Goal: Task Accomplishment & Management: Complete application form

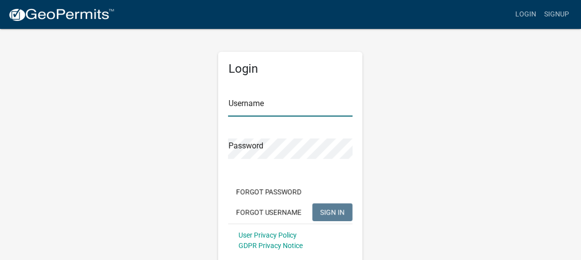
click at [251, 106] on input "Username" at bounding box center [290, 106] width 124 height 20
type input "gpgardner"
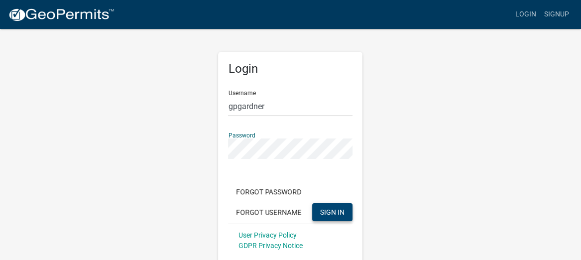
click at [324, 212] on span "SIGN IN" at bounding box center [332, 212] width 24 height 8
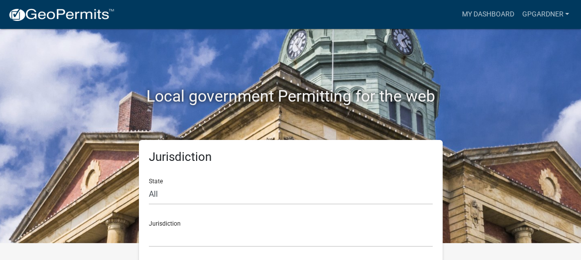
scroll to position [22, 0]
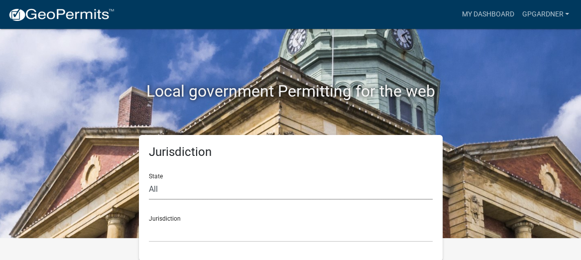
click at [172, 187] on select "All [US_STATE] [US_STATE] [US_STATE] [US_STATE] [US_STATE] [US_STATE] [US_STATE…" at bounding box center [291, 189] width 284 height 20
select select "[US_STATE]"
click at [149, 179] on select "All [US_STATE] [US_STATE] [US_STATE] [US_STATE] [US_STATE] [US_STATE] [US_STATE…" at bounding box center [291, 189] width 284 height 20
click at [213, 228] on select "[GEOGRAPHIC_DATA], [US_STATE][PERSON_NAME][GEOGRAPHIC_DATA], [US_STATE][PERSON_…" at bounding box center [291, 231] width 284 height 20
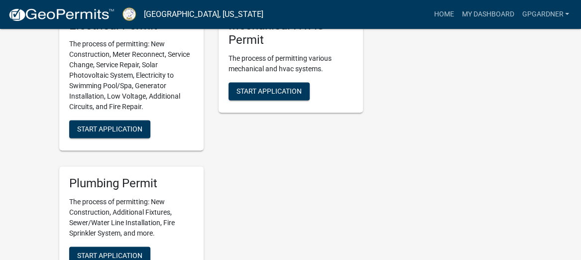
scroll to position [918, 0]
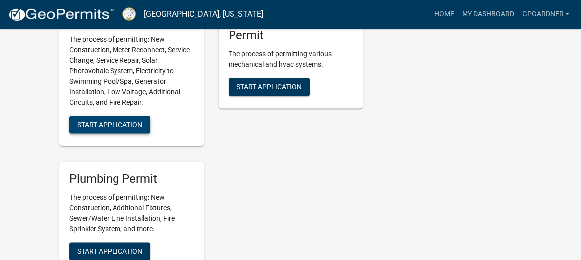
click at [104, 133] on button "Start Application" at bounding box center [109, 124] width 81 height 18
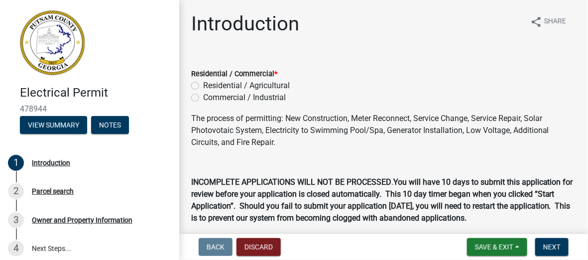
click at [191, 86] on div "Residential / Commercial * Residential / Agricultural Commercial / Industrial" at bounding box center [384, 80] width 400 height 48
click at [203, 88] on label "Residential / Agricultural" at bounding box center [246, 86] width 87 height 12
click at [203, 86] on input "Residential / Agricultural" at bounding box center [206, 83] width 6 height 6
radio input "true"
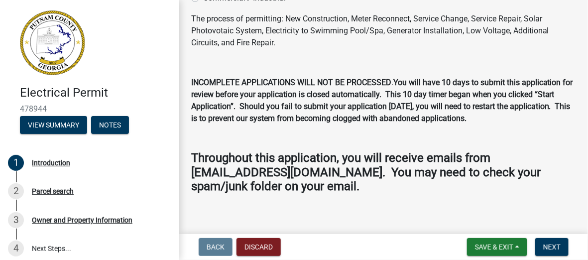
scroll to position [109, 0]
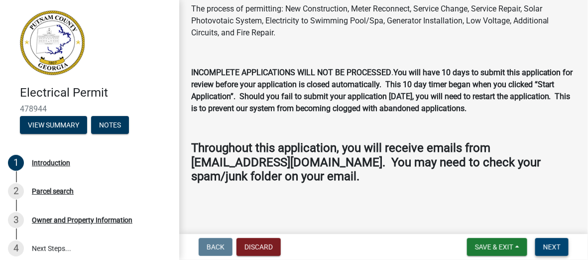
click at [549, 244] on span "Next" at bounding box center [551, 247] width 17 height 8
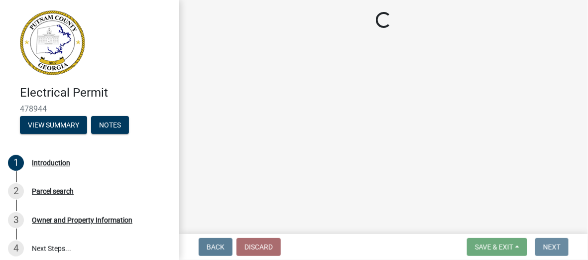
scroll to position [0, 0]
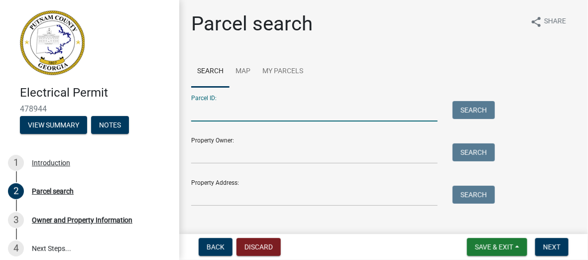
click at [211, 105] on input "Parcel ID:" at bounding box center [314, 111] width 246 height 20
type input "058C218"
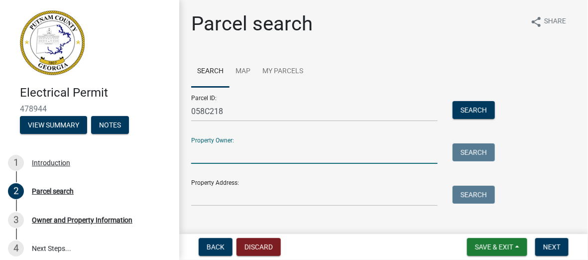
click at [230, 159] on input "Property Owner:" at bounding box center [314, 153] width 246 height 20
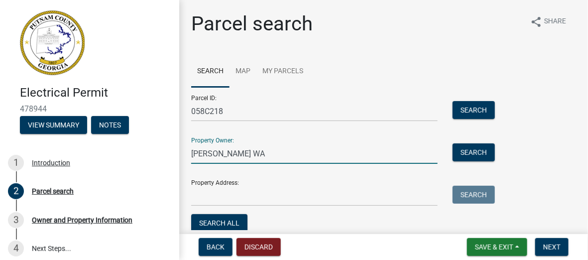
type input "[PERSON_NAME] WA"
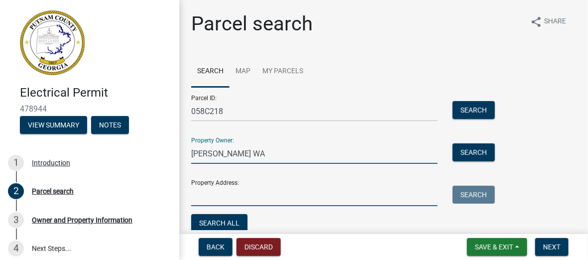
click at [235, 197] on input "Property Address:" at bounding box center [314, 196] width 246 height 20
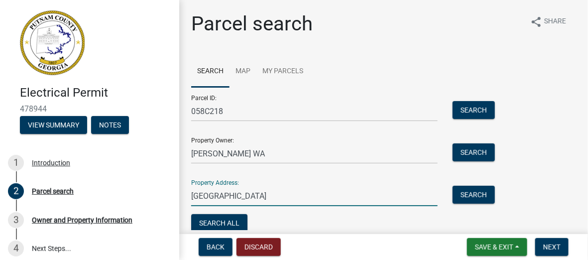
scroll to position [43, 0]
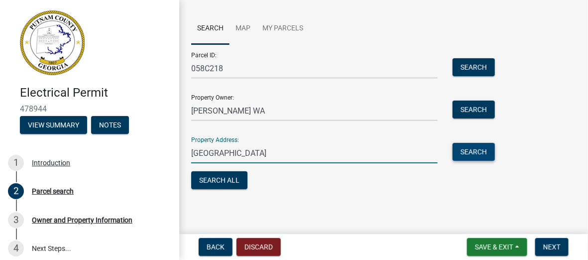
type input "[GEOGRAPHIC_DATA]"
click at [475, 153] on button "Search" at bounding box center [473, 152] width 42 height 18
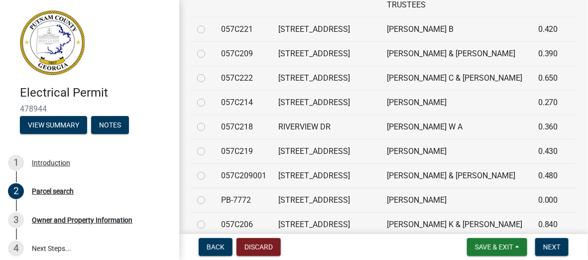
scroll to position [491, 0]
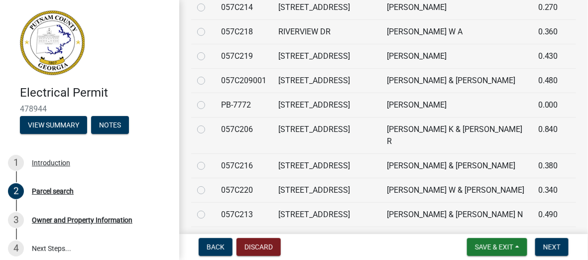
click at [209, 26] on label at bounding box center [209, 26] width 0 height 0
click at [209, 32] on input "radio" at bounding box center [212, 29] width 6 height 6
radio input "true"
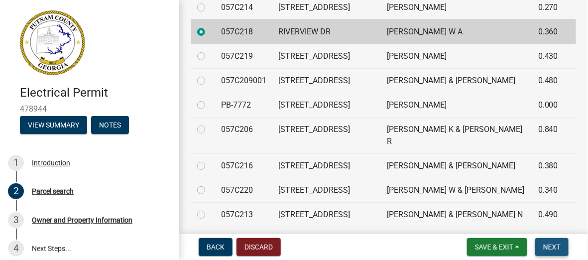
click at [549, 242] on button "Next" at bounding box center [551, 247] width 33 height 18
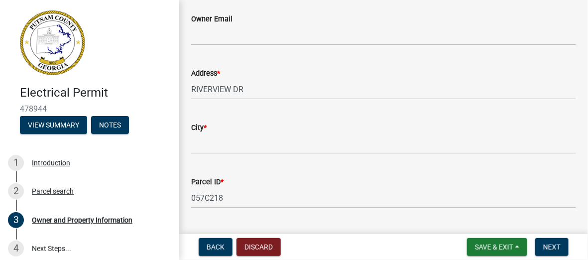
scroll to position [0, 0]
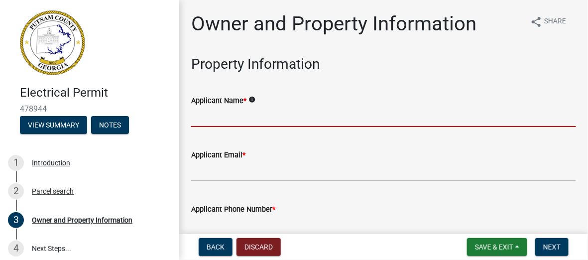
click at [210, 120] on input "Applicant Name *" at bounding box center [383, 116] width 385 height 20
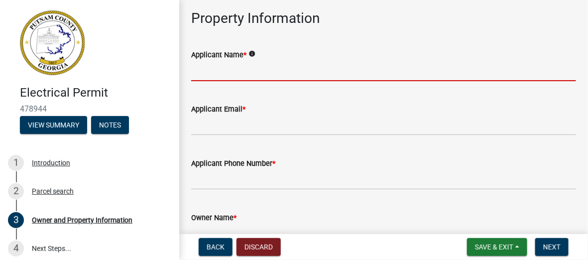
scroll to position [100, 0]
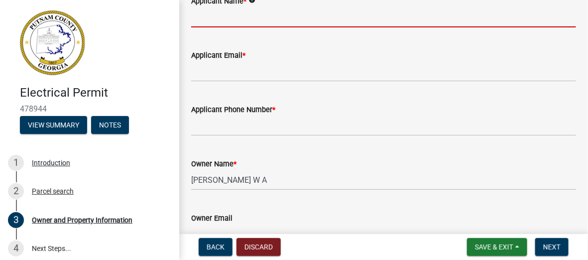
click at [243, 53] on div "Applicant Email *" at bounding box center [383, 58] width 385 height 46
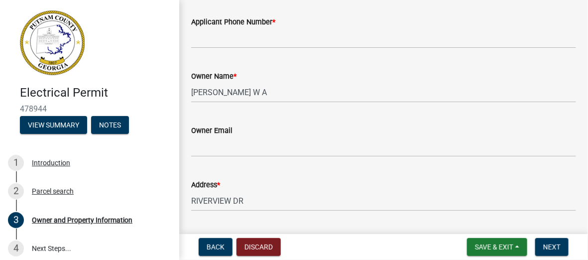
scroll to position [0, 0]
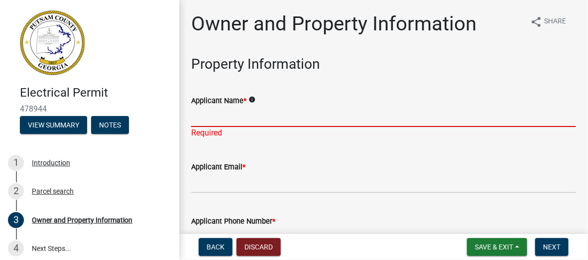
click at [212, 116] on input "Applicant Name *" at bounding box center [383, 116] width 385 height 20
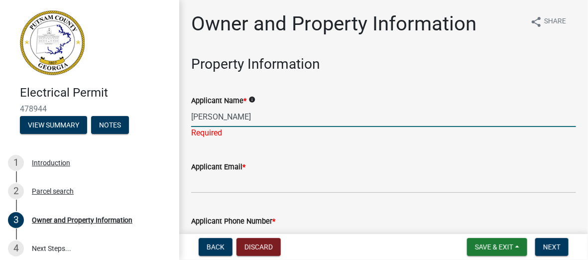
type input "[PERSON_NAME]"
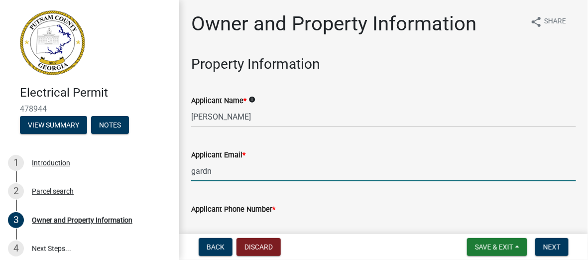
type input "[EMAIL_ADDRESS][DOMAIN_NAME]"
type input "4784548088"
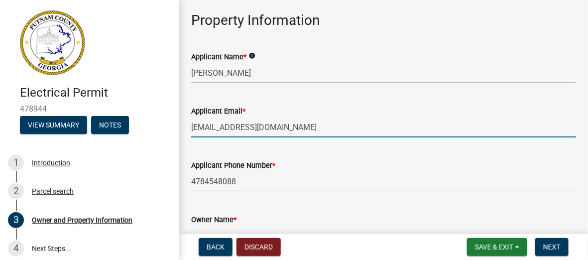
scroll to position [149, 0]
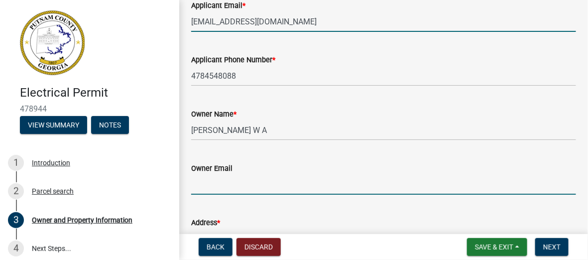
click at [226, 183] on input "Owner Email" at bounding box center [383, 184] width 385 height 20
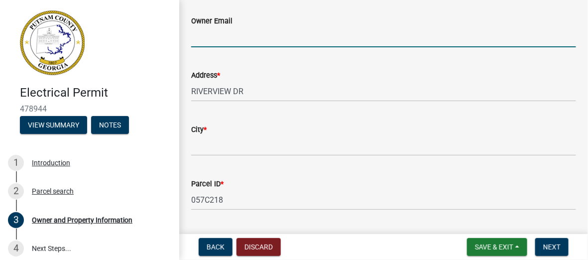
scroll to position [299, 0]
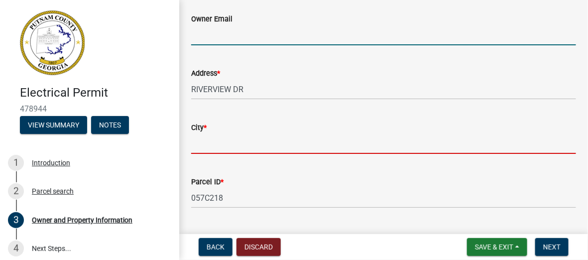
click at [221, 146] on input "City *" at bounding box center [383, 143] width 385 height 20
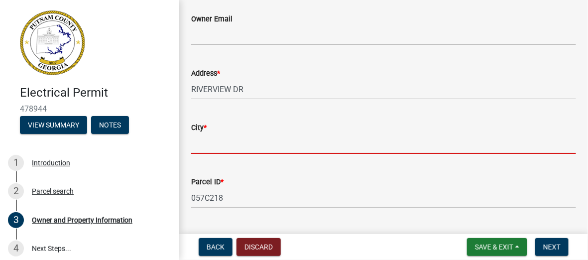
type input "Eatonton"
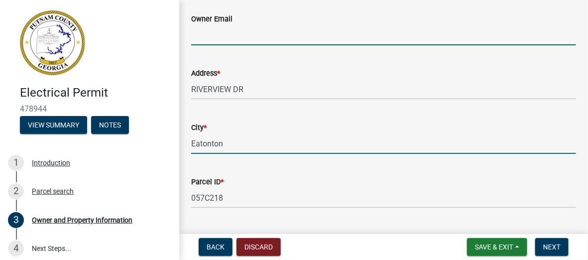
type input "[EMAIL_ADDRESS][DOMAIN_NAME]"
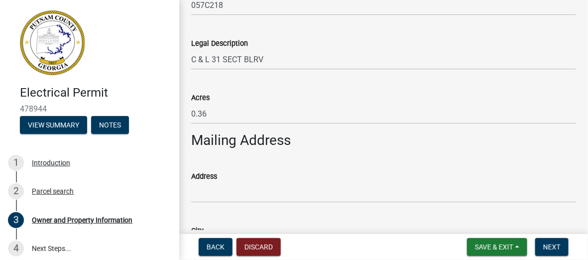
scroll to position [547, 0]
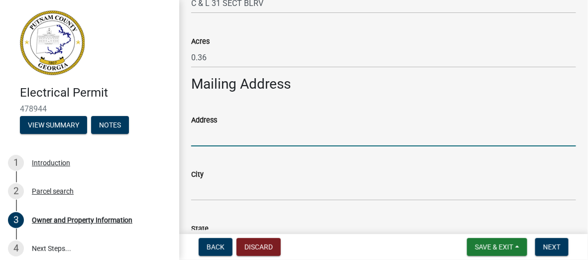
click at [213, 137] on input "Address" at bounding box center [383, 136] width 385 height 20
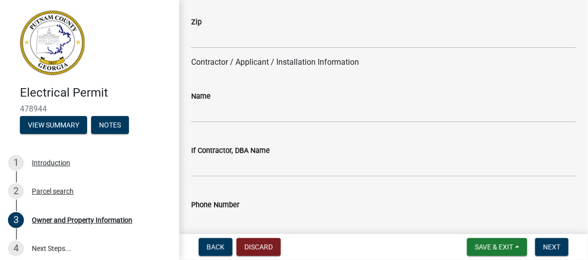
scroll to position [846, 0]
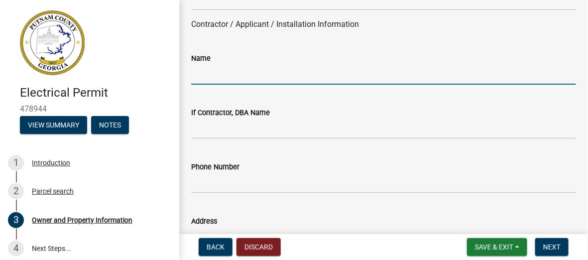
click at [237, 77] on input "Name" at bounding box center [383, 74] width 385 height 20
type input "Gardners Electrical Services, Inc."
type input "[STREET_ADDRESS]"
type input "Eatonton"
type input "GA"
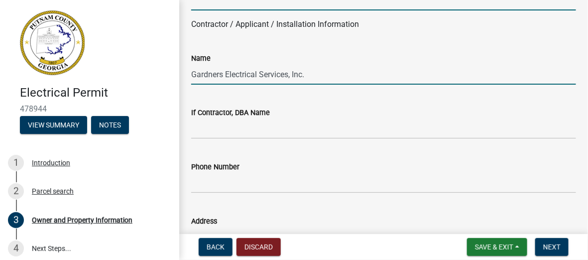
type input "31024"
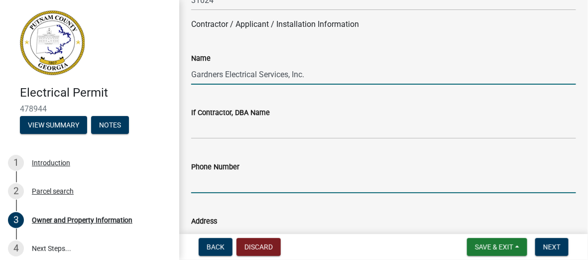
type input "4784548088"
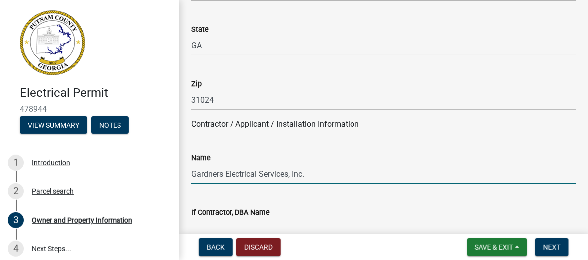
scroll to position [547, 0]
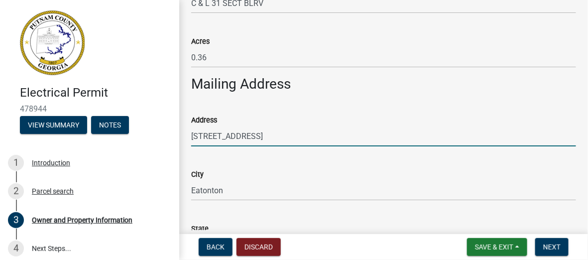
drag, startPoint x: 323, startPoint y: 139, endPoint x: 109, endPoint y: 139, distance: 214.5
click at [109, 139] on div "Electrical Permit 478944 View Summary Notes 1 Introduction 2 Parcel search 3 Ow…" at bounding box center [294, 130] width 588 height 260
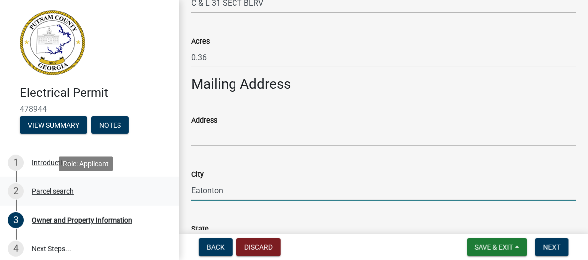
drag, startPoint x: 231, startPoint y: 192, endPoint x: 131, endPoint y: 199, distance: 99.8
click at [131, 199] on div "Electrical Permit 478944 View Summary Notes 1 Introduction 2 Parcel search 3 Ow…" at bounding box center [294, 130] width 588 height 260
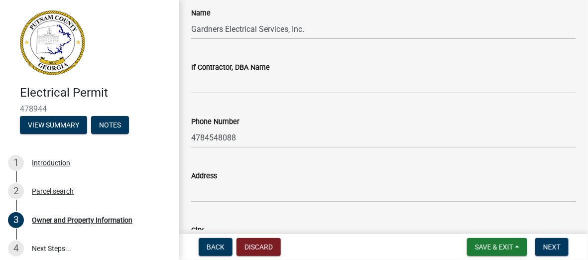
scroll to position [995, 0]
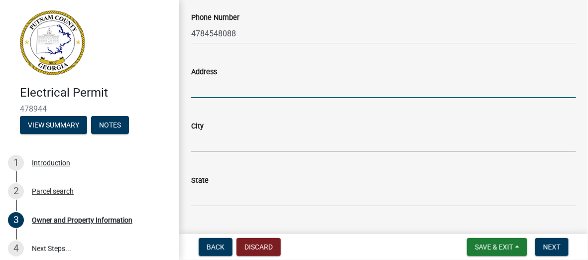
click at [235, 91] on input "Address" at bounding box center [383, 88] width 385 height 20
type input "[STREET_ADDRESS]"
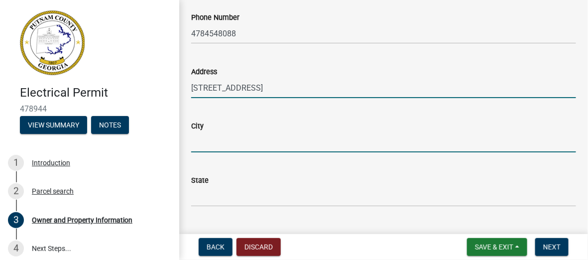
type input "Eatonton"
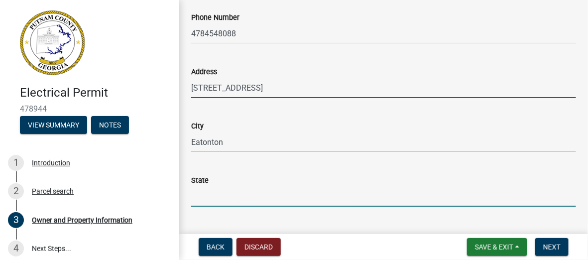
type input "GA"
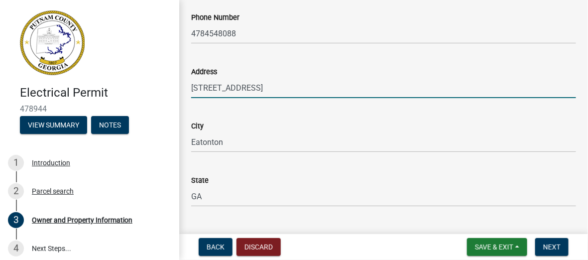
type input "31024"
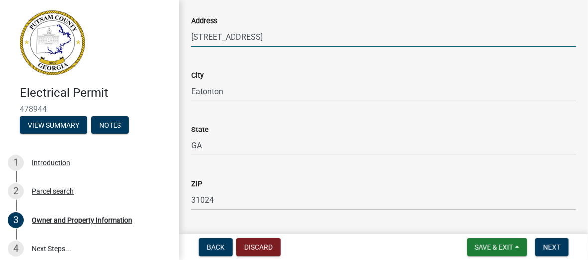
scroll to position [1145, 0]
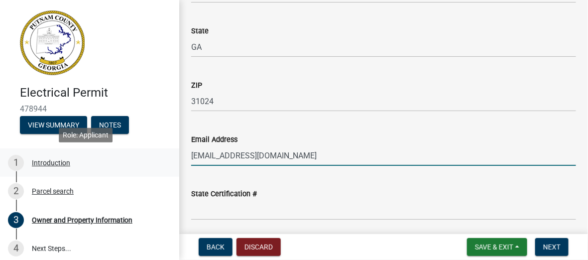
drag, startPoint x: 306, startPoint y: 156, endPoint x: 105, endPoint y: 163, distance: 201.7
click at [105, 163] on div "Electrical Permit 478944 View Summary Notes 1 Introduction 2 Parcel search 3 Ow…" at bounding box center [294, 130] width 588 height 260
type input "[EMAIL_ADDRESS][DOMAIN_NAME]"
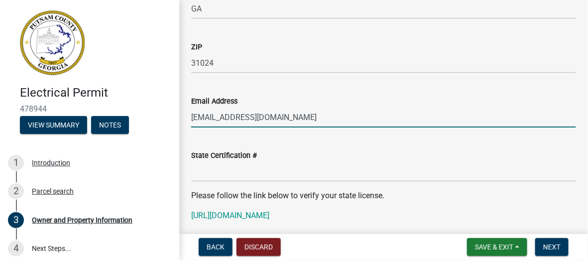
scroll to position [1244, 0]
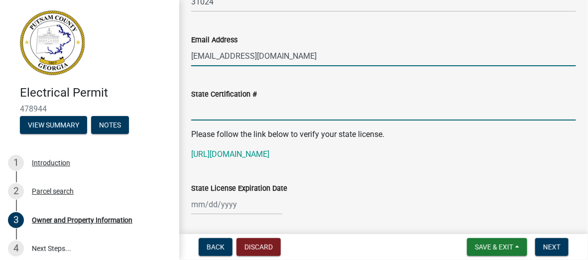
click at [220, 109] on input "State Certification #" at bounding box center [383, 110] width 385 height 20
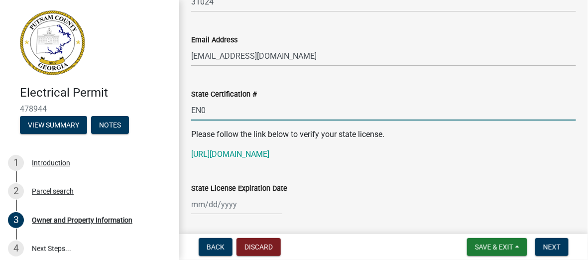
type input "EN010379"
select select "9"
select select "2025"
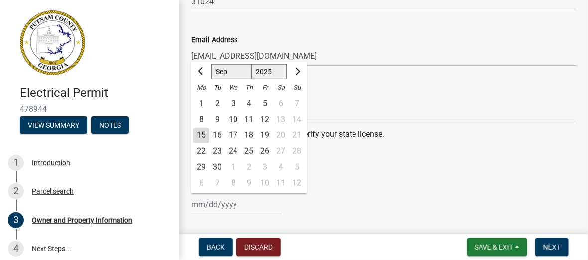
click at [218, 203] on div "[PERSON_NAME] Feb Mar Apr [PERSON_NAME][DATE] Oct Nov [DATE] 1526 1527 1528 152…" at bounding box center [236, 204] width 91 height 20
click at [480, 56] on input "[EMAIL_ADDRESS][DOMAIN_NAME]" at bounding box center [383, 56] width 385 height 20
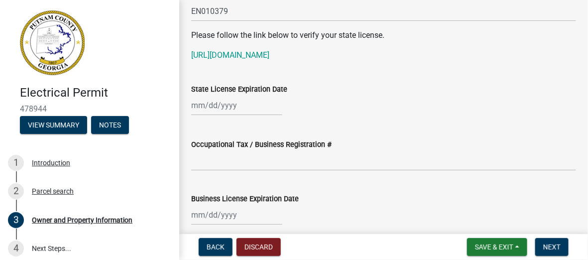
scroll to position [1344, 0]
select select "9"
select select "2025"
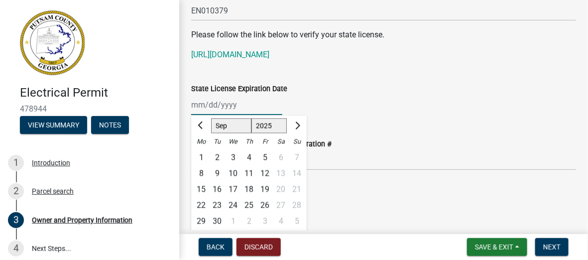
click at [194, 107] on div "[PERSON_NAME] Feb Mar Apr [PERSON_NAME][DATE] Oct Nov [DATE] 1526 1527 1528 152…" at bounding box center [236, 105] width 91 height 20
click at [300, 125] on button "Next month" at bounding box center [297, 126] width 12 height 16
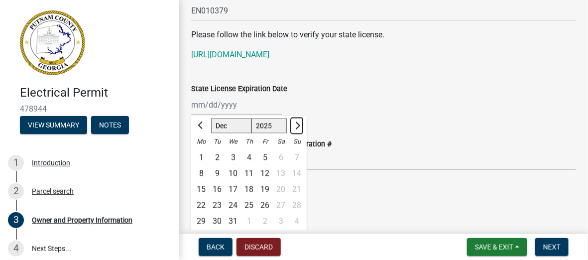
select select "1"
select select "2026"
click at [300, 125] on button "Next month" at bounding box center [297, 126] width 12 height 16
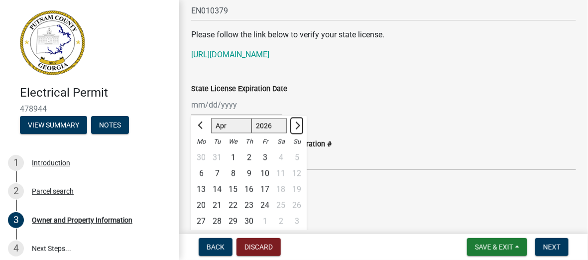
click at [300, 125] on button "Next month" at bounding box center [297, 126] width 12 height 16
click at [201, 126] on span "Previous month" at bounding box center [201, 125] width 7 height 7
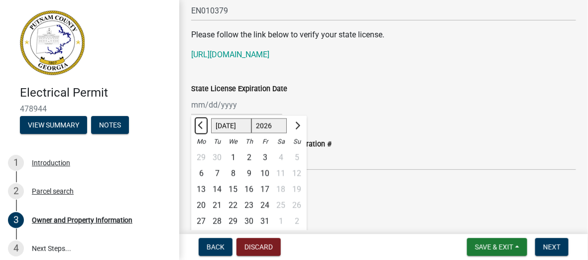
click at [201, 126] on span "Previous month" at bounding box center [201, 125] width 7 height 7
select select "6"
click at [215, 220] on div "30" at bounding box center [217, 221] width 16 height 16
type input "[DATE]"
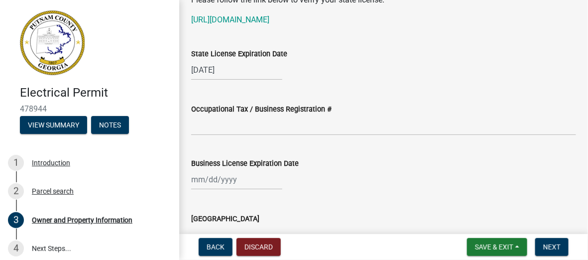
scroll to position [1393, 0]
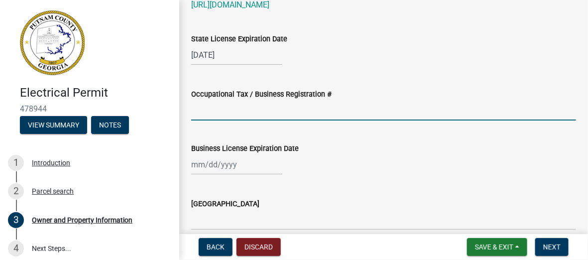
click at [212, 109] on input "Occupational Tax / Business Registration #" at bounding box center [383, 110] width 385 height 20
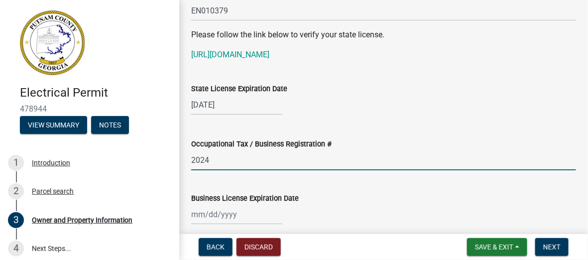
type input "2024-BLR-262"
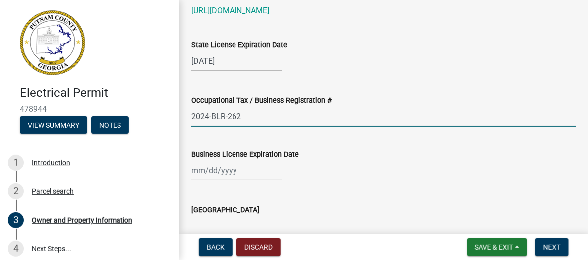
scroll to position [1443, 0]
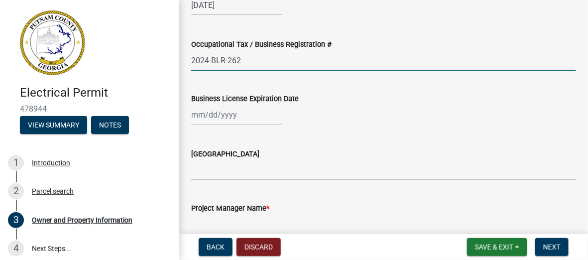
select select "9"
select select "2025"
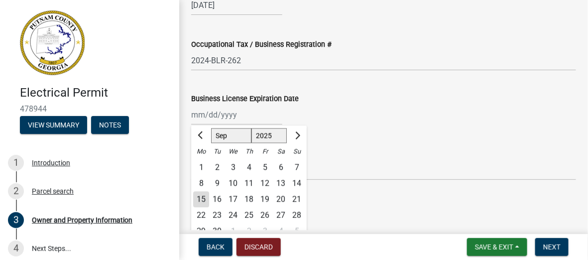
click at [193, 122] on div "[PERSON_NAME] Feb Mar Apr [PERSON_NAME][DATE] Oct Nov [DATE] 1526 1527 1528 152…" at bounding box center [236, 115] width 91 height 20
click at [360, 126] on wm-data-entity-input "Business License Expiration Date Jan Feb Mar Apr [PERSON_NAME][DATE] Sep Oct No…" at bounding box center [383, 106] width 385 height 55
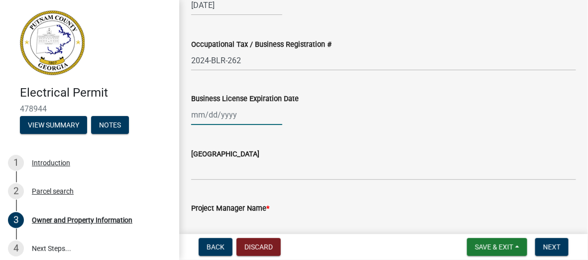
select select "9"
select select "2025"
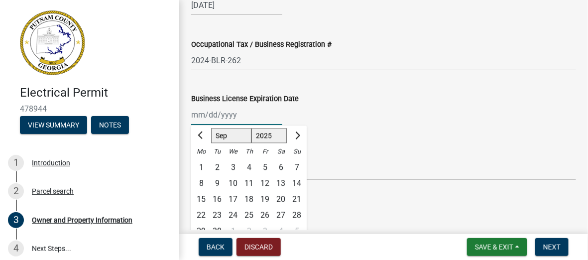
click at [212, 115] on div "[PERSON_NAME] Feb Mar Apr [PERSON_NAME][DATE] Oct Nov [DATE] 1526 1527 1528 152…" at bounding box center [236, 115] width 91 height 20
click at [396, 138] on div "[GEOGRAPHIC_DATA]" at bounding box center [383, 157] width 385 height 46
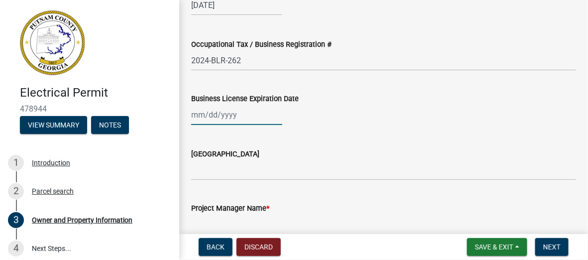
click at [199, 116] on div at bounding box center [236, 115] width 91 height 20
select select "9"
select select "2025"
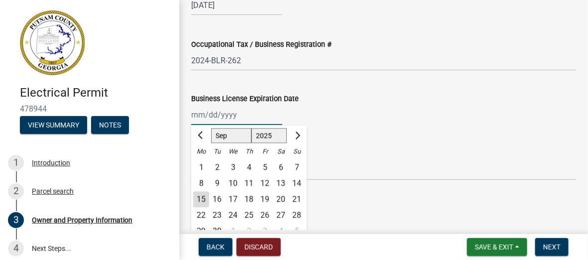
click at [192, 113] on input "Business License Expiration Date" at bounding box center [236, 115] width 91 height 20
type input "[DATE]"
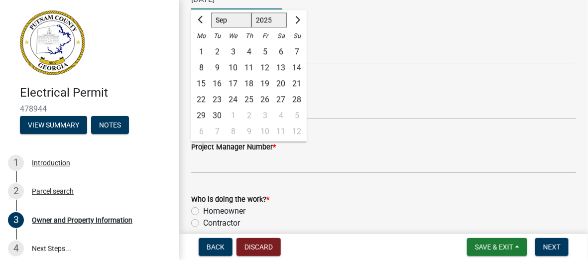
scroll to position [1642, 0]
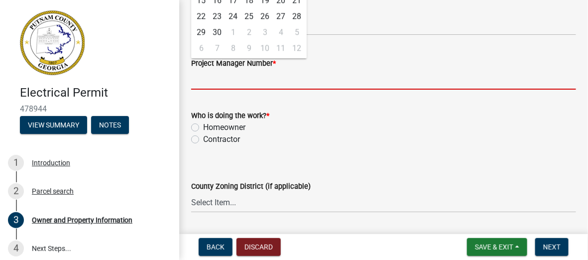
click at [237, 78] on input "Project Manager Number *" at bounding box center [383, 79] width 385 height 20
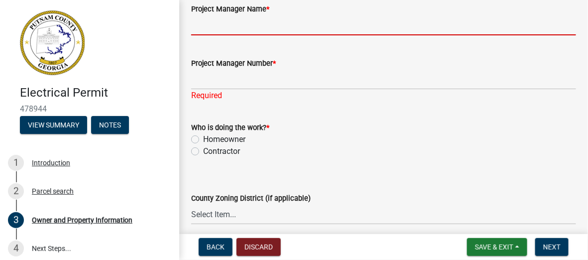
click at [221, 30] on input "Project Manager Name *" at bounding box center [383, 25] width 385 height 20
type input "[PERSON_NAME]"
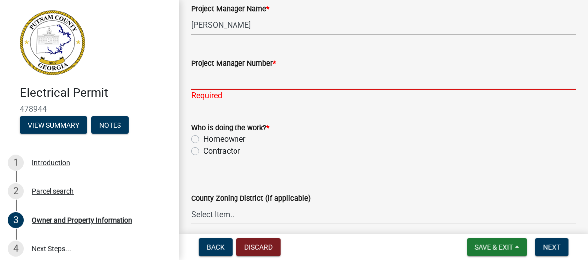
click at [208, 71] on input "Project Manager Number *" at bounding box center [383, 79] width 385 height 20
type input "4784548088"
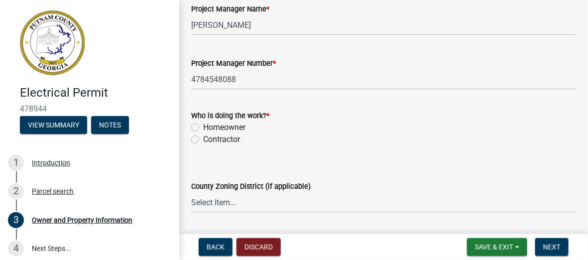
click at [192, 153] on wm-data-entity-input "Who is doing the work? * Homeowner [DEMOGRAPHIC_DATA]" at bounding box center [383, 126] width 385 height 57
click at [203, 139] on label "Contractor" at bounding box center [221, 139] width 37 height 12
click at [203, 139] on input "Contractor" at bounding box center [206, 136] width 6 height 6
radio input "true"
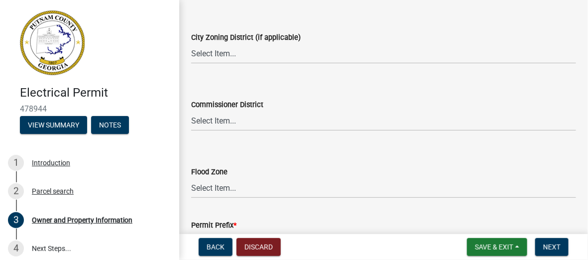
scroll to position [1930, 0]
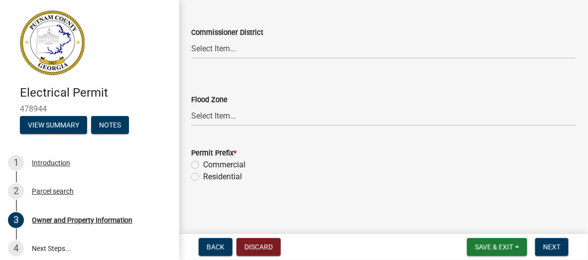
click at [203, 178] on label "Residential" at bounding box center [222, 177] width 39 height 12
click at [203, 177] on input "Residential" at bounding box center [206, 174] width 6 height 6
radio input "true"
click at [548, 248] on span "Next" at bounding box center [551, 247] width 17 height 8
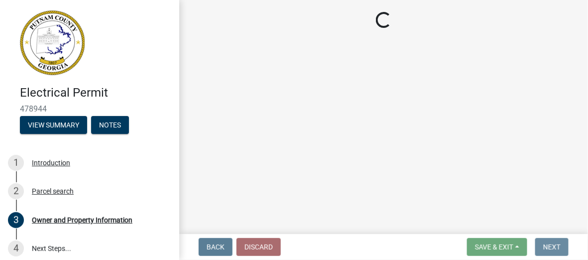
scroll to position [0, 0]
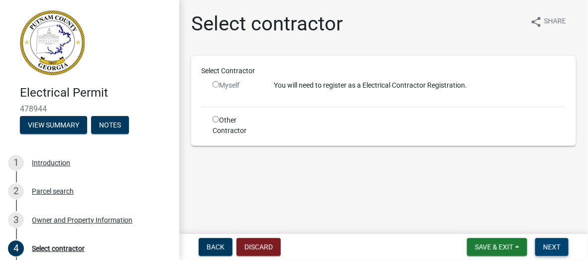
click at [548, 244] on span "Next" at bounding box center [551, 247] width 17 height 8
click at [214, 85] on input "radio" at bounding box center [215, 84] width 6 height 6
click at [215, 86] on input "radio" at bounding box center [215, 84] width 6 height 6
click at [215, 83] on input "radio" at bounding box center [215, 84] width 6 height 6
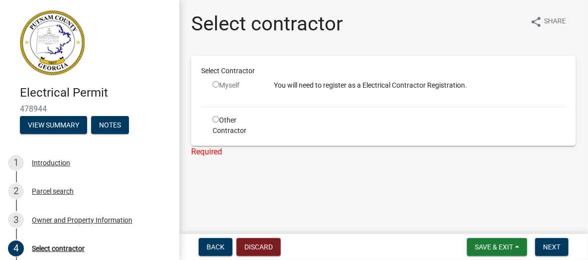
click at [215, 83] on input "radio" at bounding box center [215, 84] width 6 height 6
radio input "false"
click at [215, 120] on input "radio" at bounding box center [215, 119] width 6 height 6
radio input "true"
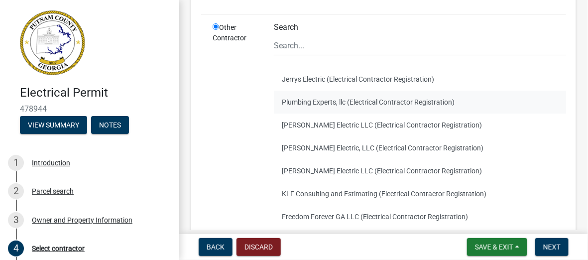
scroll to position [149, 0]
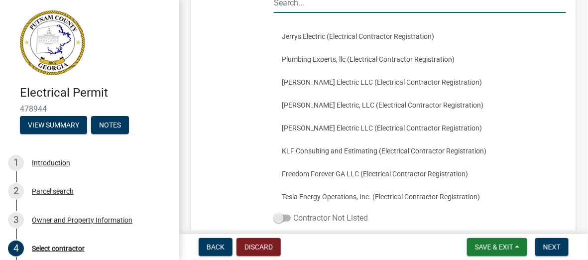
click at [286, 219] on span at bounding box center [282, 217] width 17 height 7
click at [293, 212] on input "Contractor Not Listed" at bounding box center [293, 212] width 0 height 0
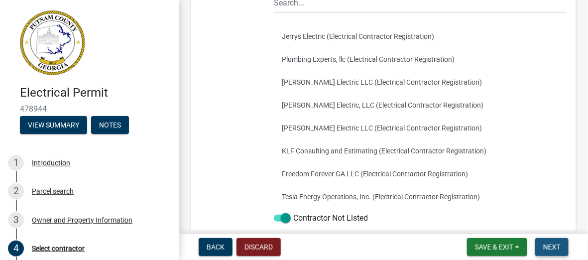
click at [556, 243] on span "Next" at bounding box center [551, 247] width 17 height 8
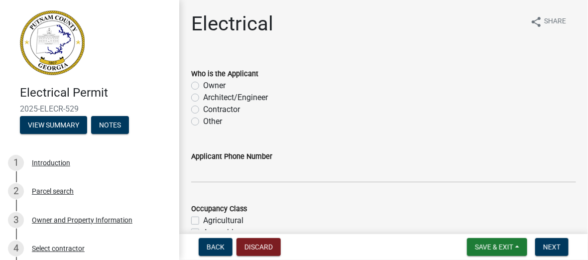
click at [203, 85] on label "Owner" at bounding box center [214, 86] width 22 height 12
click at [203, 85] on input "Owner" at bounding box center [206, 83] width 6 height 6
radio input "true"
click at [203, 109] on label "Contractor" at bounding box center [221, 110] width 37 height 12
click at [203, 109] on input "Contractor" at bounding box center [206, 107] width 6 height 6
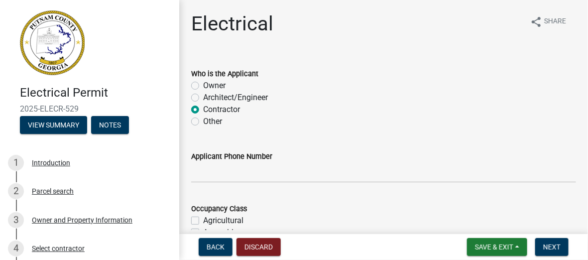
radio input "true"
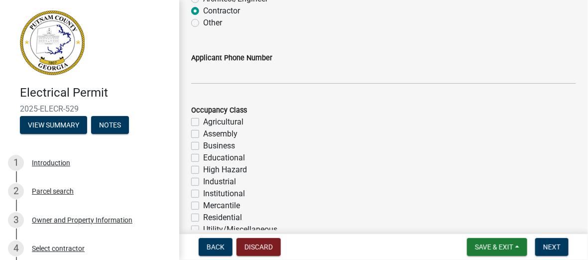
scroll to position [100, 0]
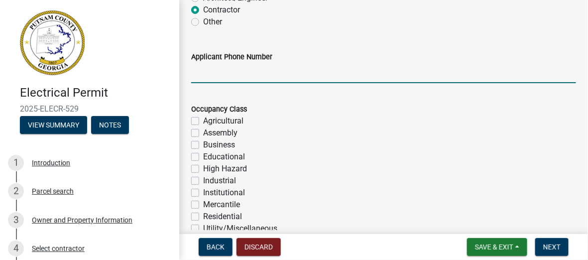
click at [204, 69] on input "Applicant Phone Number" at bounding box center [383, 73] width 385 height 20
type input "4784548088"
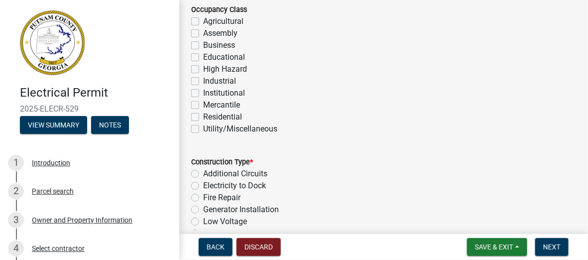
click at [203, 116] on label "Residential" at bounding box center [222, 117] width 39 height 12
click at [203, 116] on input "Residential" at bounding box center [206, 114] width 6 height 6
checkbox input "true"
checkbox input "false"
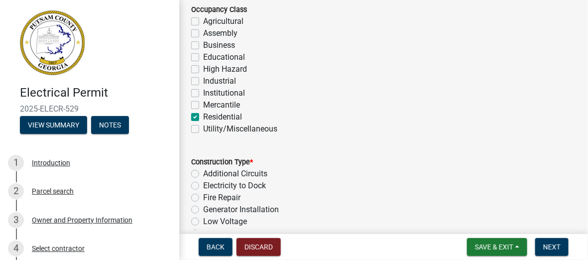
checkbox input "false"
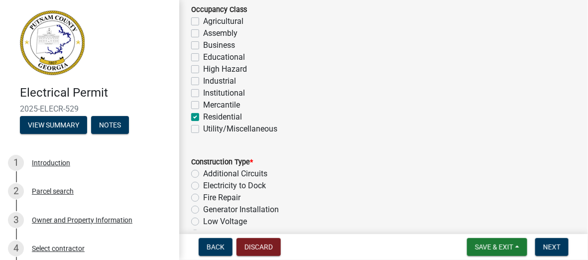
checkbox input "false"
checkbox input "true"
checkbox input "false"
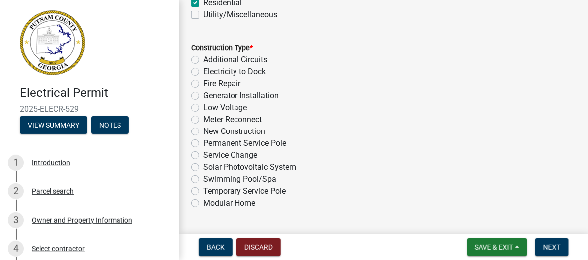
scroll to position [299, 0]
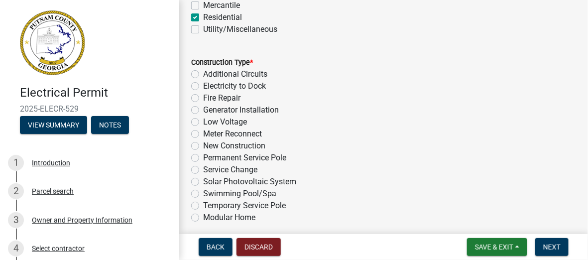
click at [203, 171] on label "Service Change" at bounding box center [230, 170] width 54 height 12
click at [203, 170] on input "Service Change" at bounding box center [206, 167] width 6 height 6
radio input "true"
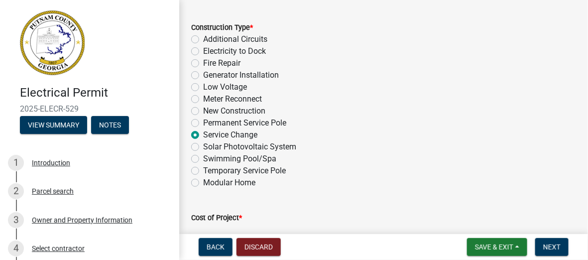
scroll to position [348, 0]
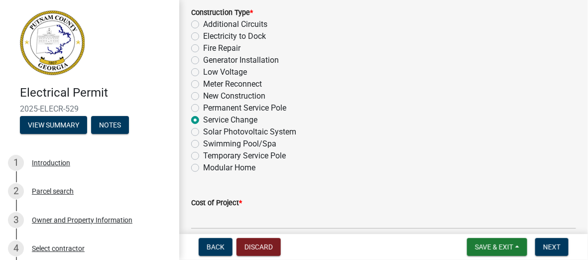
click at [203, 85] on label "Meter Reconnect" at bounding box center [232, 84] width 59 height 12
click at [203, 85] on input "Meter Reconnect" at bounding box center [206, 81] width 6 height 6
radio input "true"
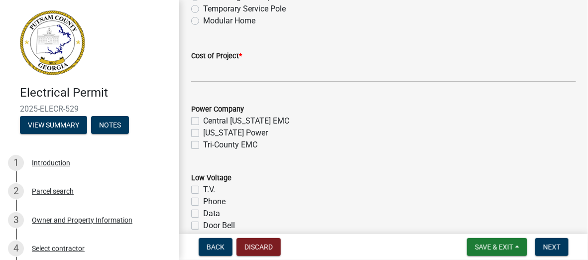
scroll to position [498, 0]
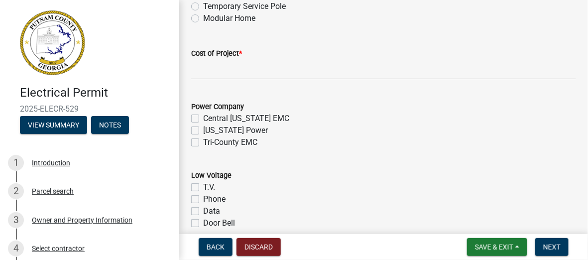
click at [203, 141] on label "Tri-County EMC" at bounding box center [230, 142] width 54 height 12
click at [203, 141] on input "Tri-County EMC" at bounding box center [206, 139] width 6 height 6
checkbox input "true"
checkbox input "false"
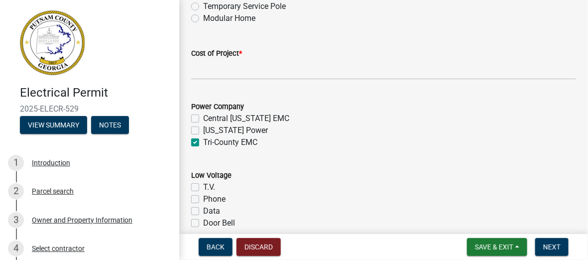
checkbox input "true"
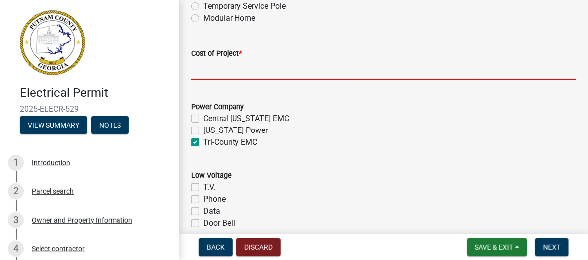
click at [214, 69] on input "text" at bounding box center [383, 69] width 385 height 20
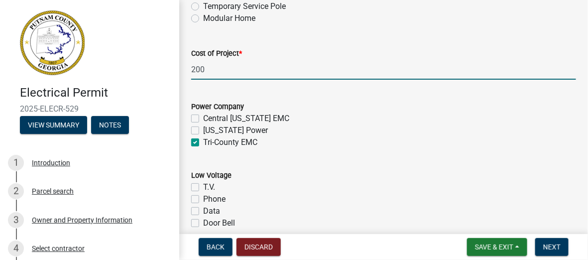
drag, startPoint x: 211, startPoint y: 70, endPoint x: 153, endPoint y: 68, distance: 58.3
click at [153, 68] on div "Electrical Permit 2025-ELECR-529 View Summary Notes 1 Introduction 2 Parcel sea…" at bounding box center [294, 130] width 588 height 260
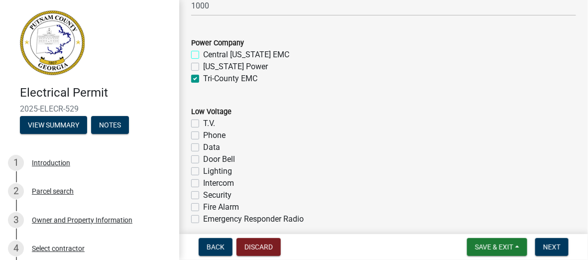
scroll to position [448, 0]
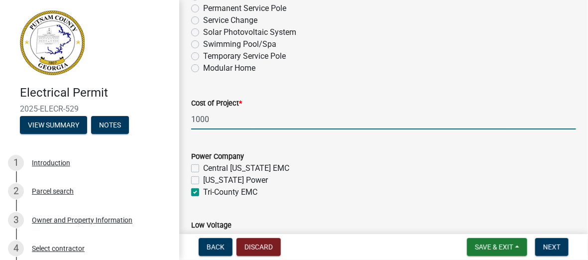
click at [202, 119] on input "1000" at bounding box center [383, 119] width 385 height 20
drag, startPoint x: 210, startPoint y: 116, endPoint x: 137, endPoint y: 104, distance: 73.6
click at [157, 114] on div "Electrical Permit 2025-ELECR-529 View Summary Notes 1 Introduction 2 Parcel sea…" at bounding box center [294, 130] width 588 height 260
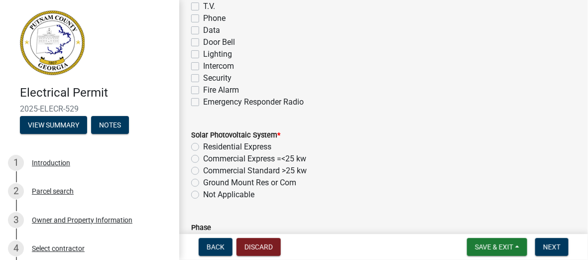
scroll to position [796, 0]
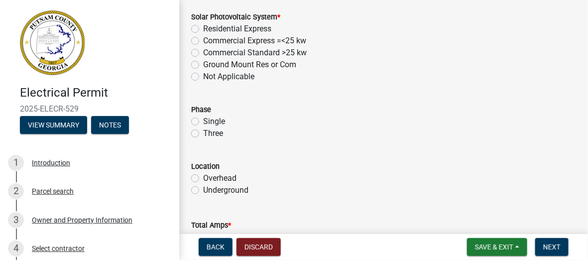
type input "750"
click at [203, 77] on label "Not Applicable" at bounding box center [228, 77] width 51 height 12
click at [203, 77] on input "Not Applicable" at bounding box center [206, 74] width 6 height 6
radio input "true"
click at [203, 123] on label "Single" at bounding box center [214, 121] width 22 height 12
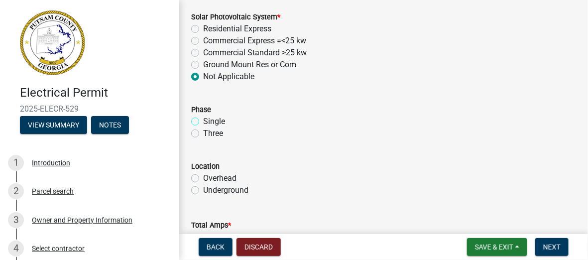
click at [203, 122] on input "Single" at bounding box center [206, 118] width 6 height 6
radio input "true"
click at [203, 179] on label "Overhead" at bounding box center [219, 178] width 33 height 12
click at [203, 179] on input "Overhead" at bounding box center [206, 175] width 6 height 6
radio input "true"
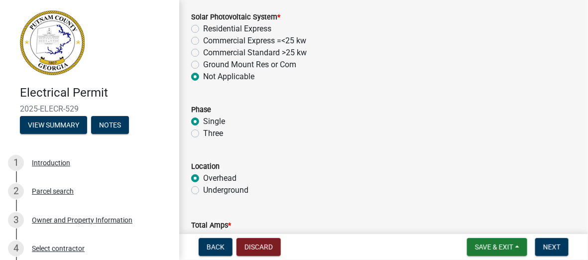
scroll to position [896, 0]
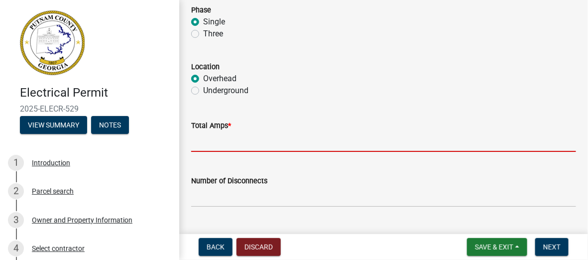
click at [242, 146] on input "text" at bounding box center [383, 141] width 385 height 20
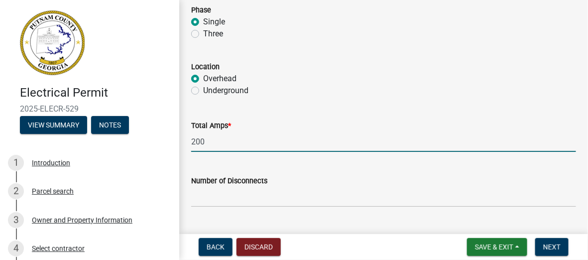
scroll to position [995, 0]
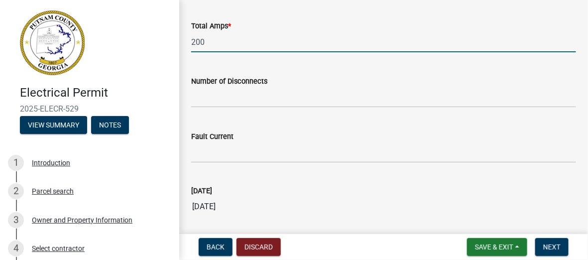
type input "200"
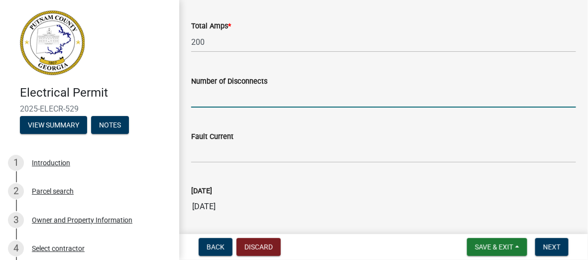
click at [204, 99] on input "text" at bounding box center [383, 97] width 385 height 20
type input "1"
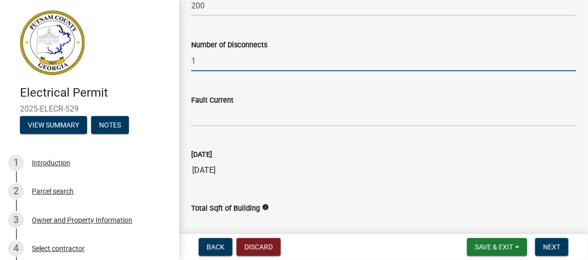
scroll to position [1095, 0]
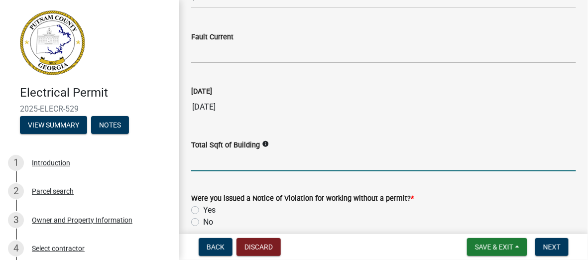
click at [232, 162] on input "text" at bounding box center [383, 161] width 385 height 20
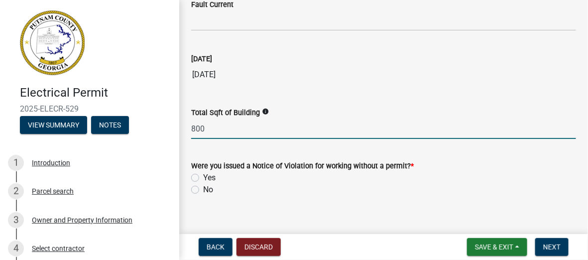
scroll to position [1140, 0]
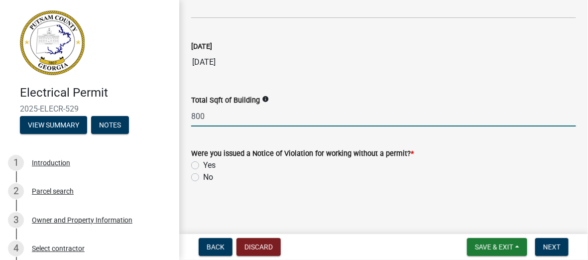
type input "800"
click at [203, 179] on label "No" at bounding box center [208, 177] width 10 height 12
click at [203, 178] on input "No" at bounding box center [206, 174] width 6 height 6
radio input "true"
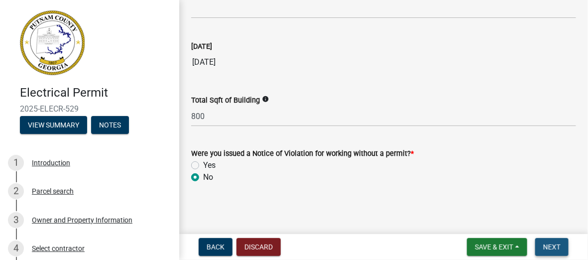
click at [548, 246] on span "Next" at bounding box center [551, 247] width 17 height 8
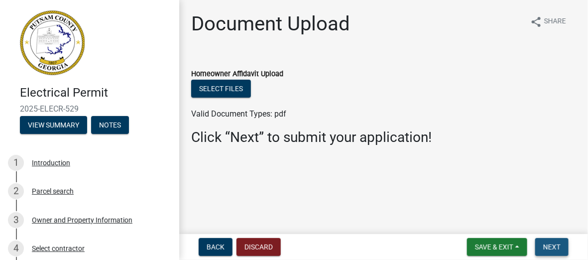
click at [549, 242] on button "Next" at bounding box center [551, 247] width 33 height 18
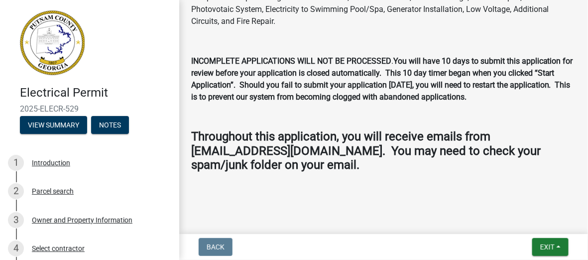
scroll to position [13, 0]
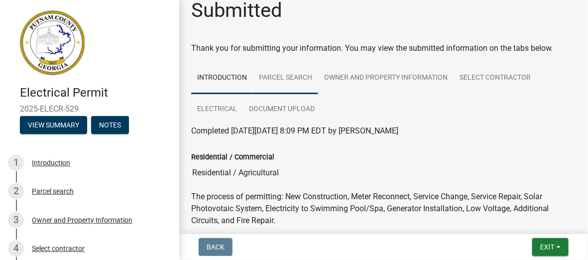
click at [291, 81] on link "Parcel search" at bounding box center [285, 78] width 65 height 32
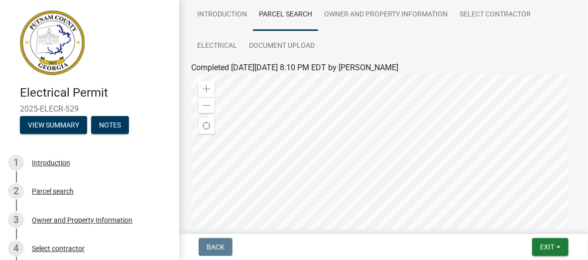
scroll to position [0, 0]
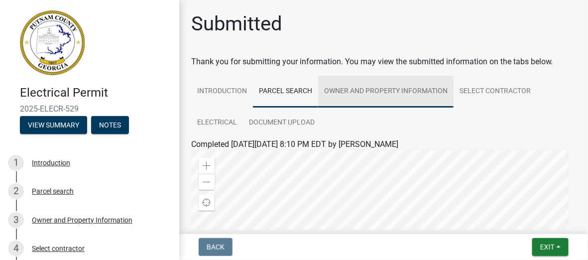
click at [373, 91] on link "Owner and Property Information" at bounding box center [385, 92] width 135 height 32
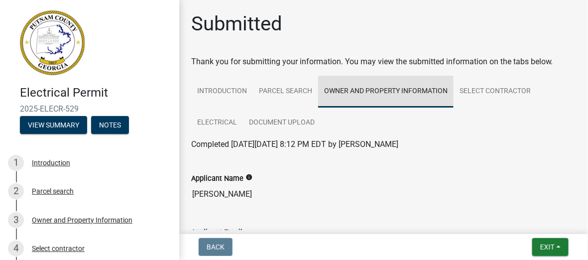
click at [385, 93] on link "Owner and Property Information" at bounding box center [385, 92] width 135 height 32
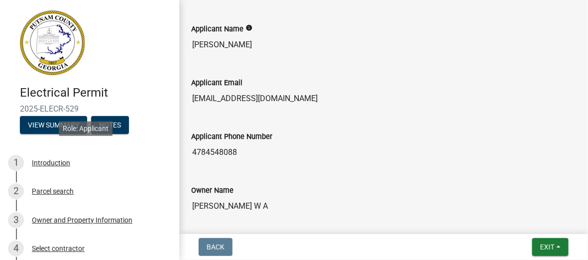
scroll to position [149, 0]
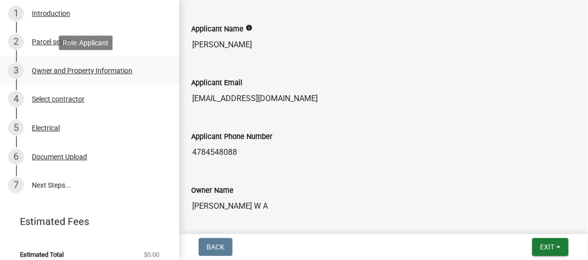
click at [77, 74] on div "Owner and Property Information" at bounding box center [82, 70] width 101 height 7
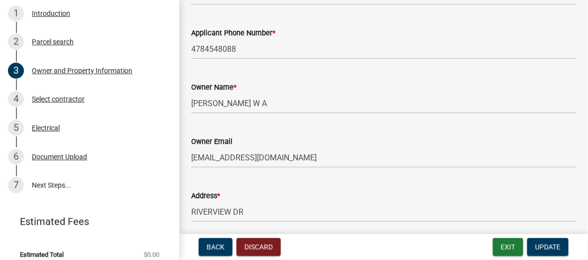
scroll to position [199, 0]
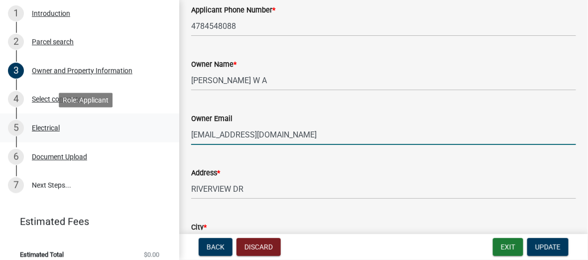
drag, startPoint x: 299, startPoint y: 138, endPoint x: 131, endPoint y: 137, distance: 167.7
click at [131, 137] on div "Electrical Permit 2025-ELECR-529 View Summary Notes 1 Introduction 2 Parcel sea…" at bounding box center [294, 130] width 588 height 260
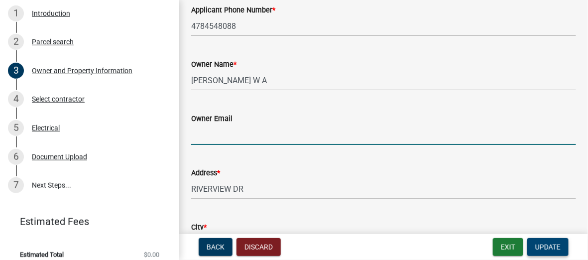
click at [559, 245] on span "Update" at bounding box center [547, 247] width 25 height 8
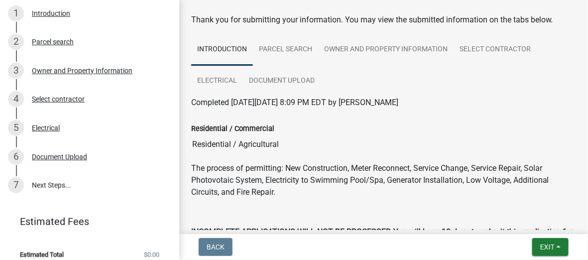
scroll to position [100, 0]
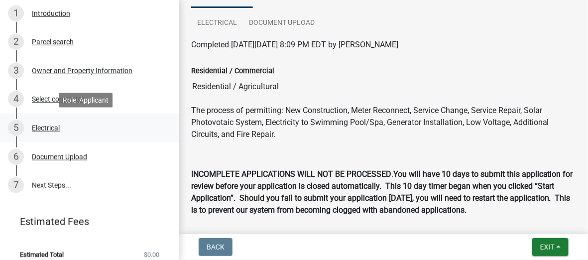
click at [48, 125] on div "Electrical" at bounding box center [46, 127] width 28 height 7
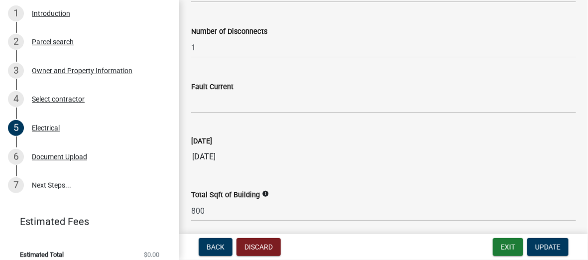
scroll to position [1140, 0]
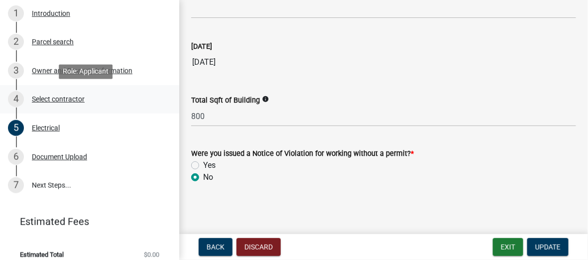
click at [48, 101] on div "Select contractor" at bounding box center [58, 99] width 53 height 7
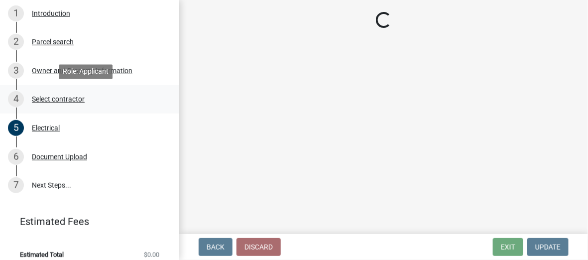
scroll to position [0, 0]
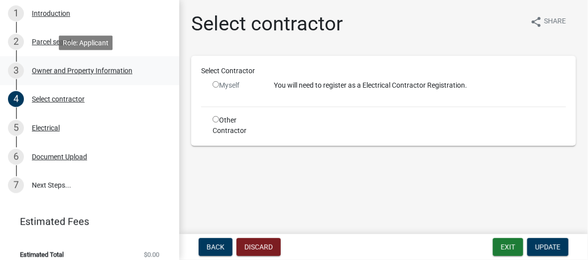
click at [40, 73] on div "Owner and Property Information" at bounding box center [82, 70] width 101 height 7
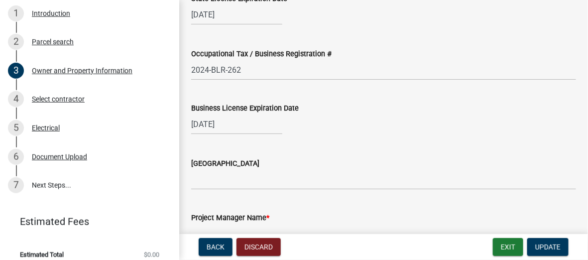
scroll to position [1493, 0]
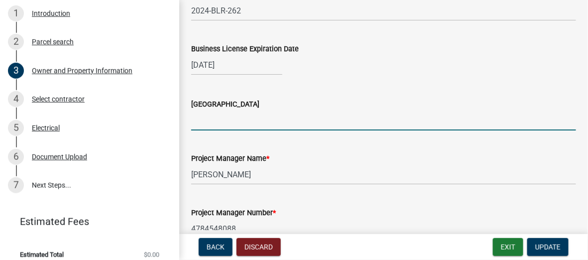
click at [219, 117] on input "[GEOGRAPHIC_DATA]" at bounding box center [383, 120] width 385 height 20
type input "[PERSON_NAME]"
click at [549, 249] on span "Update" at bounding box center [547, 247] width 25 height 8
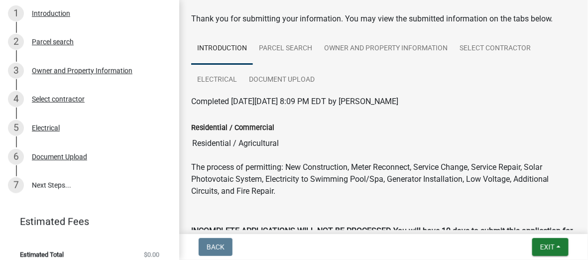
scroll to position [0, 0]
